Goal: Check status: Check status

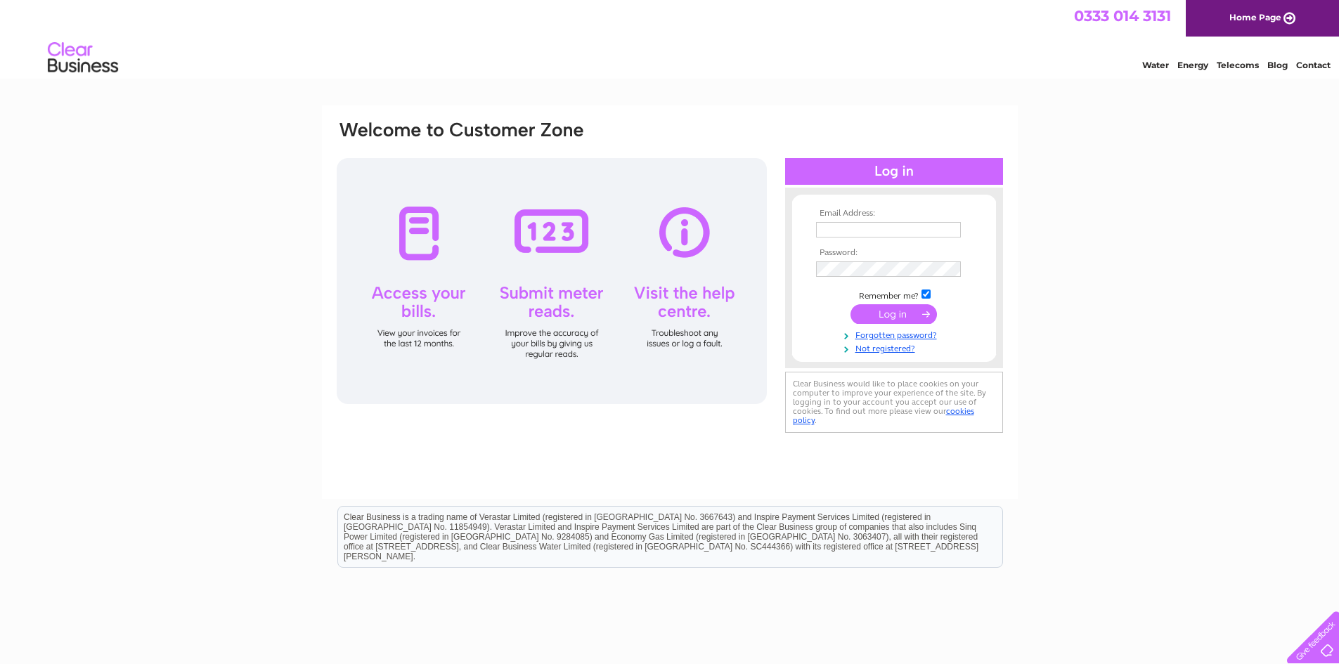
type input "enquiries@glebehousecottages.co.uk"
click at [903, 319] on input "submit" at bounding box center [894, 314] width 86 height 20
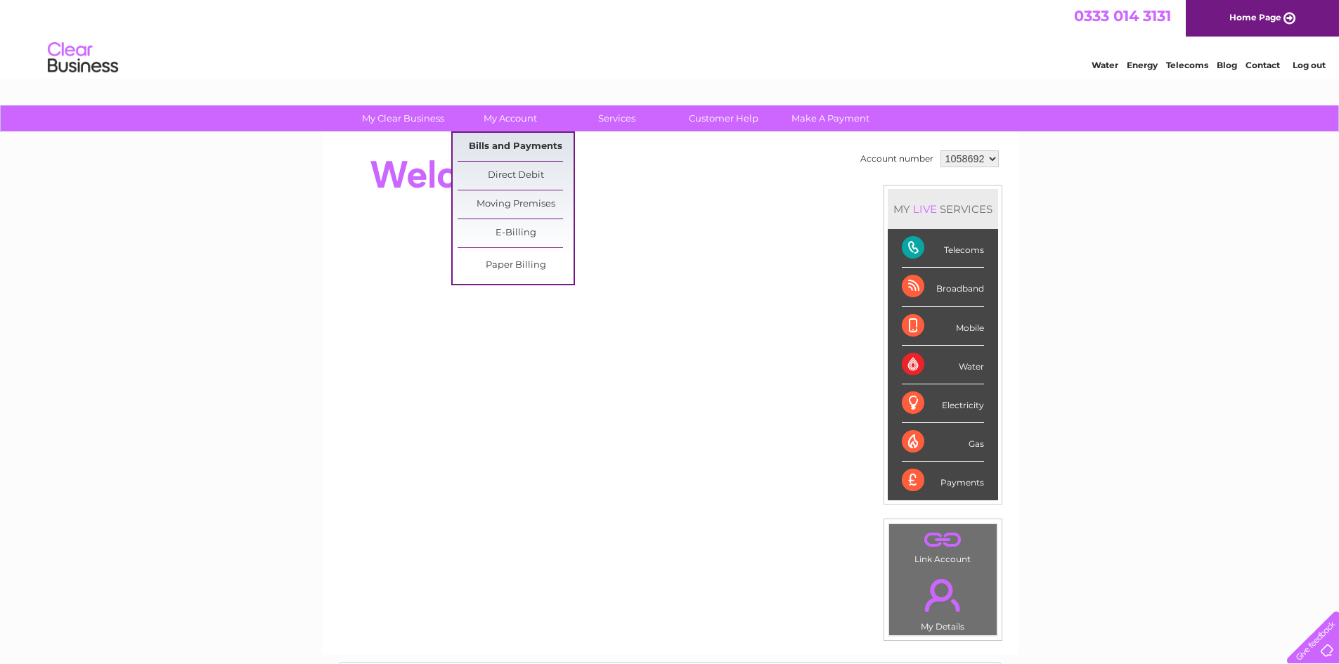
click at [510, 148] on link "Bills and Payments" at bounding box center [516, 147] width 116 height 28
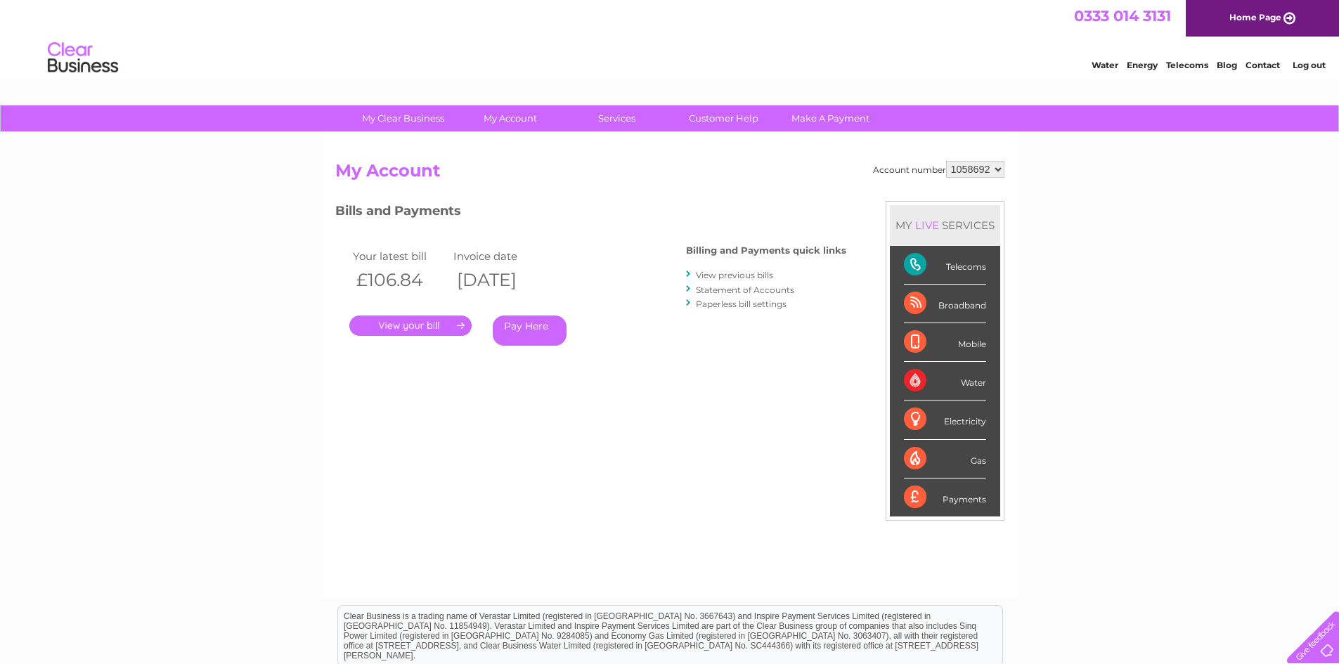
click at [430, 326] on link "." at bounding box center [410, 326] width 122 height 20
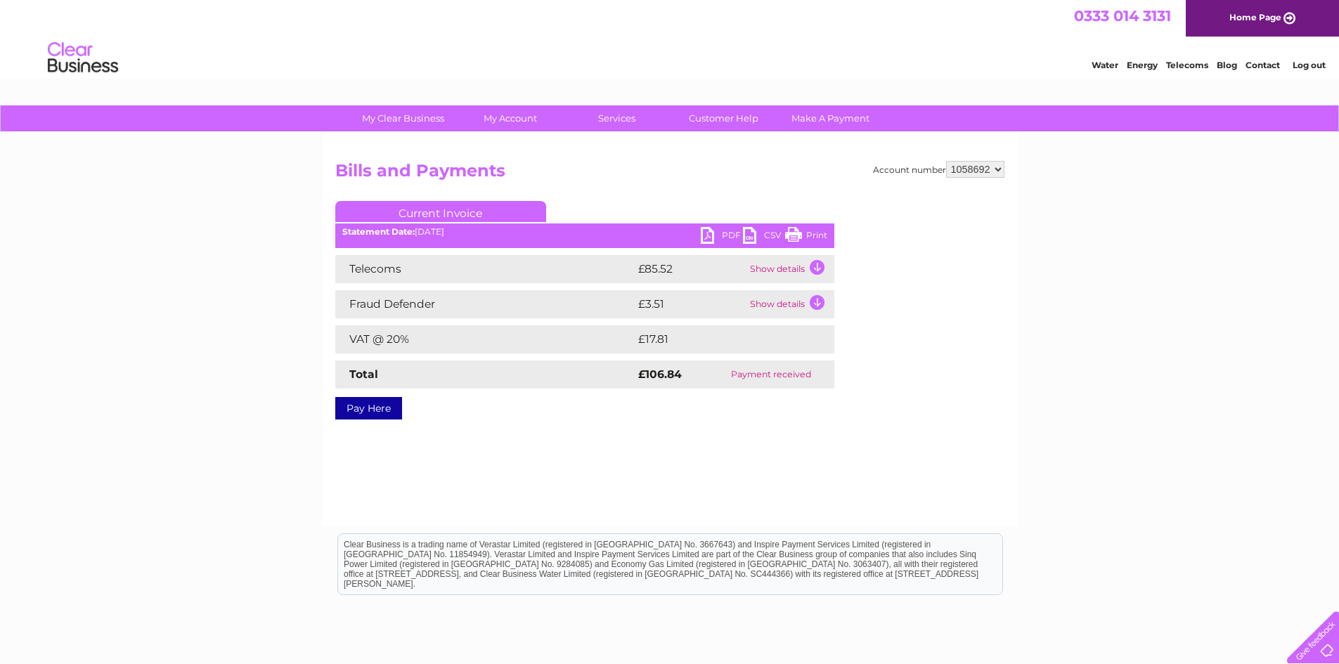
drag, startPoint x: 796, startPoint y: 233, endPoint x: 1108, endPoint y: 57, distance: 357.5
click at [796, 233] on link "Print" at bounding box center [806, 237] width 42 height 20
click at [713, 235] on link "PDF" at bounding box center [722, 237] width 42 height 20
